Goal: Find specific page/section: Find specific page/section

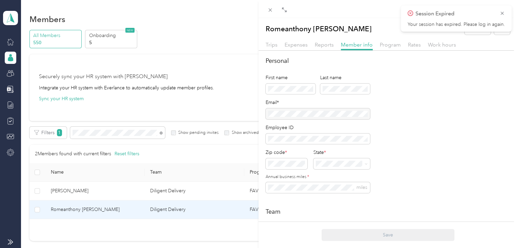
click at [96, 133] on div "Romeanthony [PERSON_NAME] Archive Trips Expenses Reports Member info Program Ra…" at bounding box center [258, 124] width 517 height 248
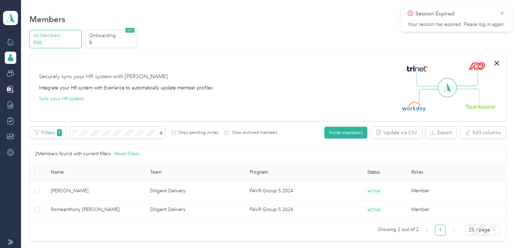
drag, startPoint x: 0, startPoint y: 0, endPoint x: 96, endPoint y: 133, distance: 163.9
click at [96, 247] on div "Drag to resize Click to close Romeanthony [PERSON_NAME] Archive Trips Expenses …" at bounding box center [257, 248] width 514 height 0
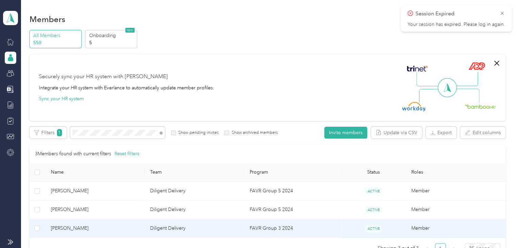
click at [88, 226] on span "[PERSON_NAME]" at bounding box center [95, 227] width 89 height 7
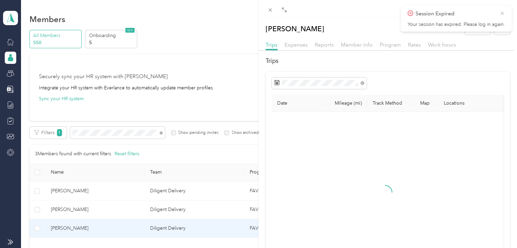
click at [500, 14] on icon at bounding box center [502, 13] width 5 height 6
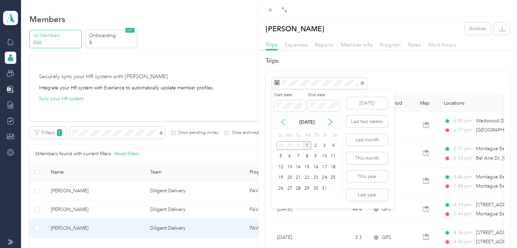
click at [283, 120] on icon at bounding box center [283, 121] width 7 height 7
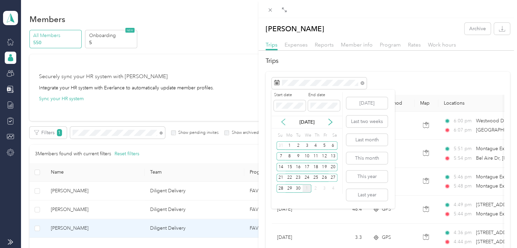
click at [283, 120] on icon at bounding box center [283, 121] width 7 height 7
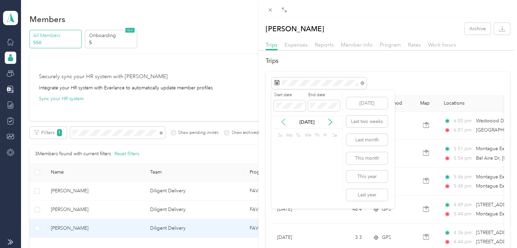
click at [283, 120] on icon at bounding box center [283, 121] width 7 height 7
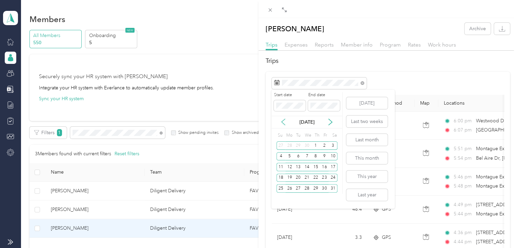
click at [283, 120] on icon at bounding box center [283, 121] width 7 height 7
click at [282, 123] on icon at bounding box center [283, 121] width 7 height 7
click at [316, 177] on div "20" at bounding box center [316, 177] width 9 height 8
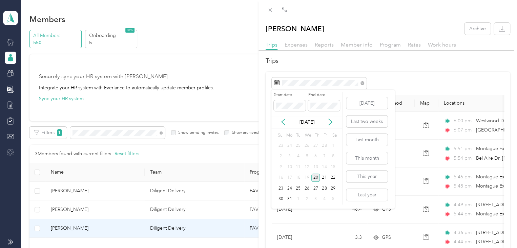
click at [316, 177] on div "20" at bounding box center [316, 177] width 9 height 8
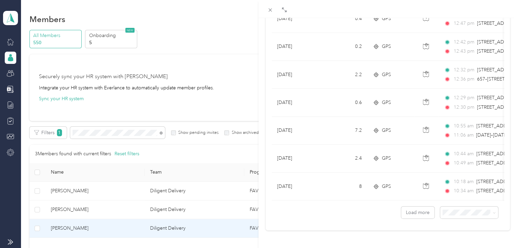
scroll to position [617, 0]
click at [446, 210] on span at bounding box center [469, 212] width 58 height 12
click at [476, 206] on span at bounding box center [469, 212] width 58 height 12
click at [471, 193] on div "100 per load" at bounding box center [464, 191] width 48 height 7
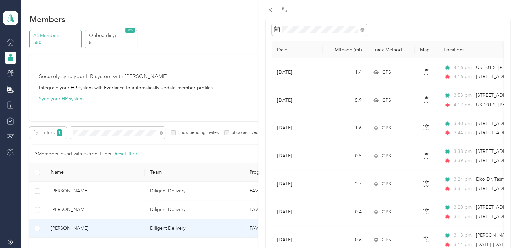
scroll to position [47, 0]
